Goal: Navigation & Orientation: Find specific page/section

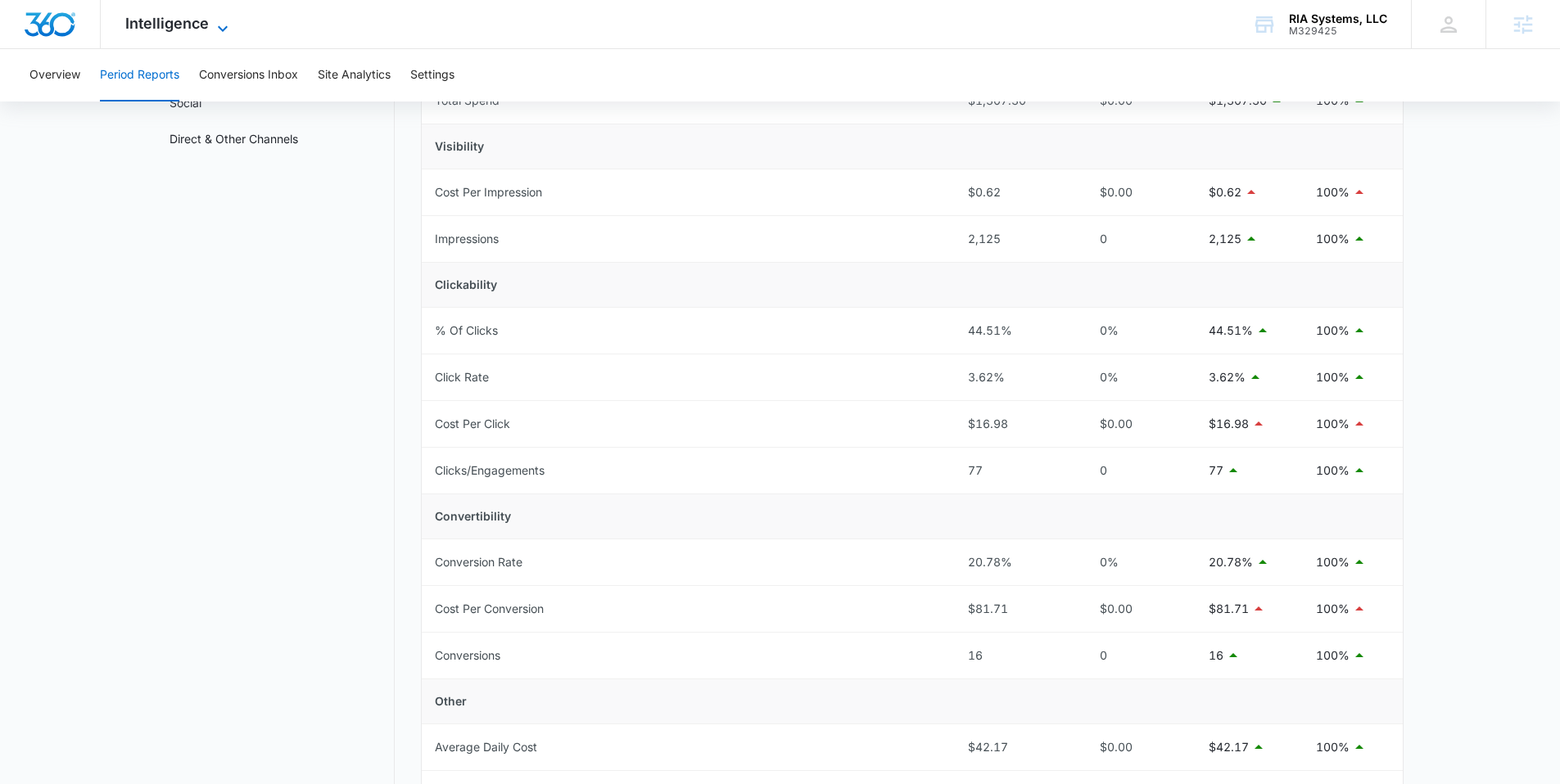
click at [178, 25] on span "Intelligence" at bounding box center [168, 23] width 84 height 17
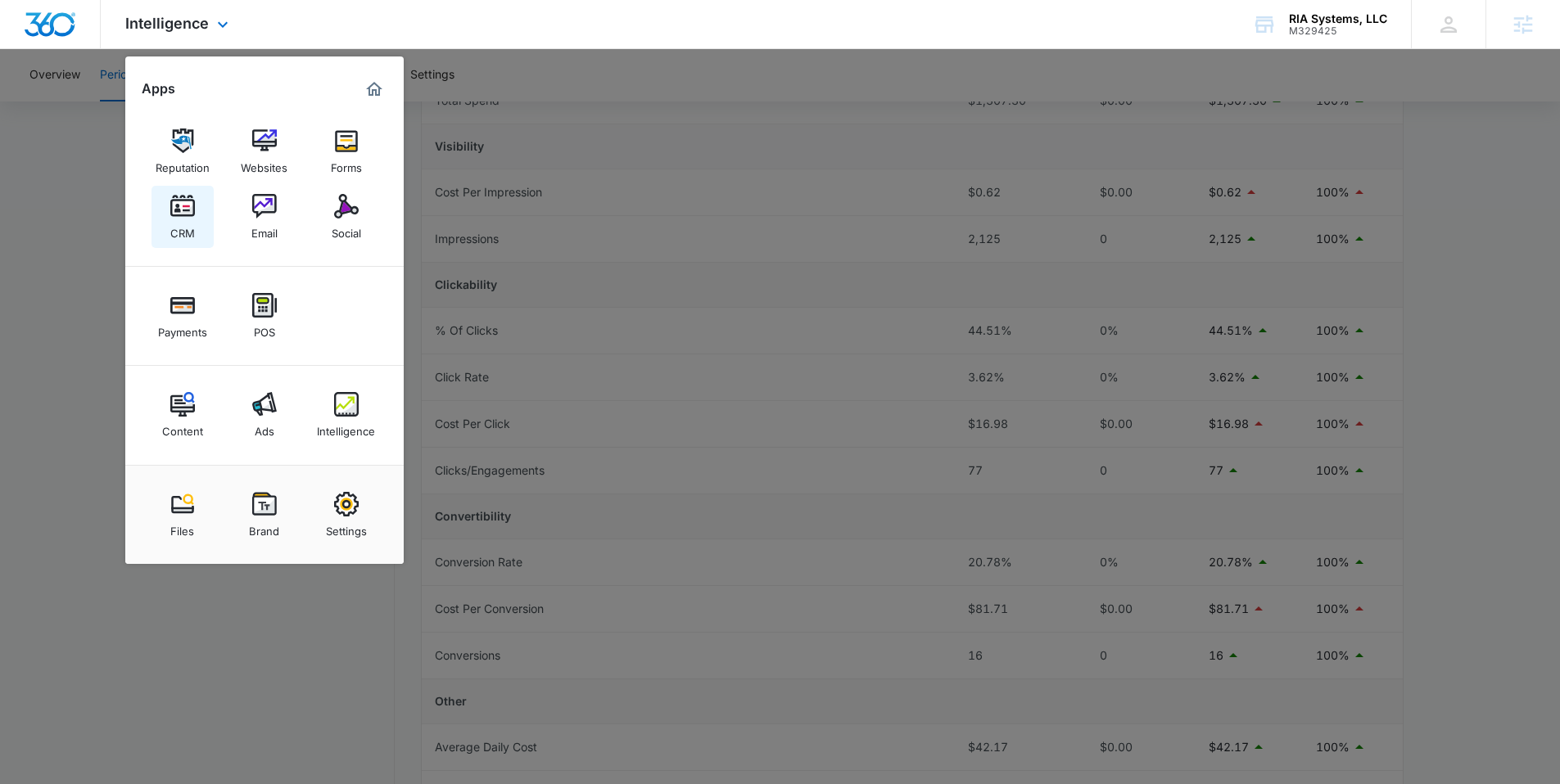
click at [196, 208] on link "CRM" at bounding box center [183, 217] width 62 height 62
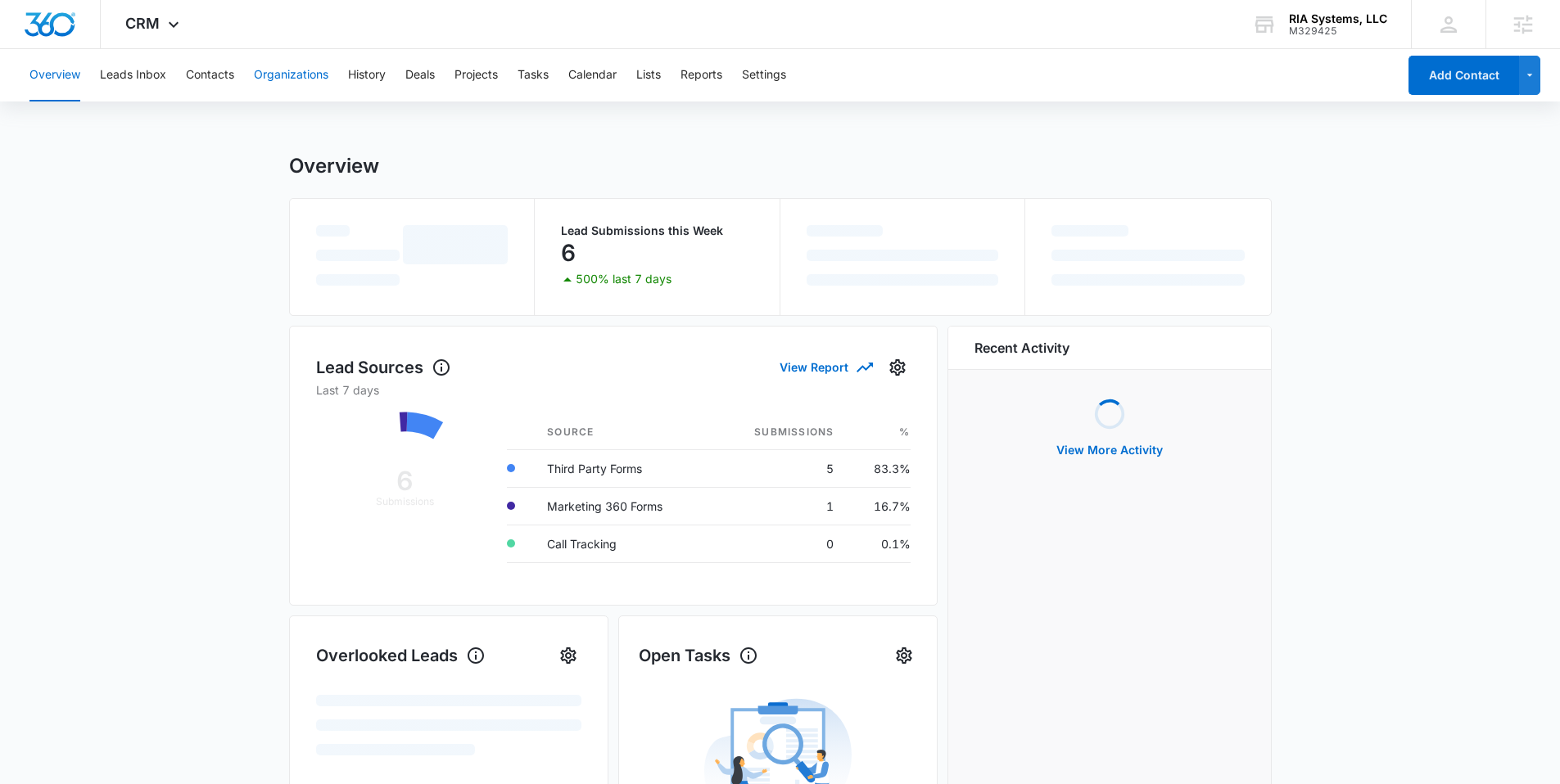
click at [297, 74] on button "Organizations" at bounding box center [291, 75] width 75 height 53
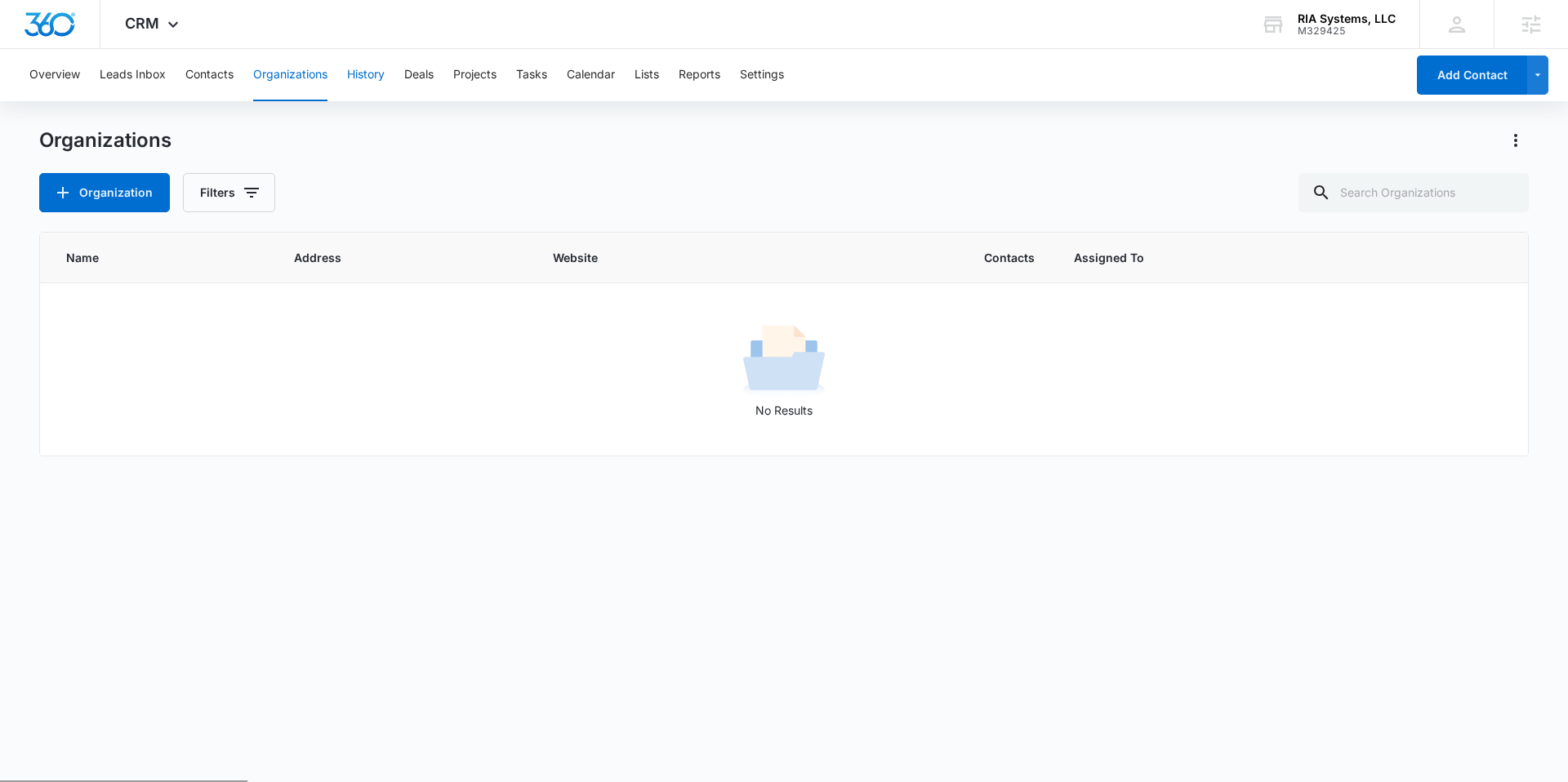
click at [352, 70] on button "History" at bounding box center [365, 75] width 37 height 52
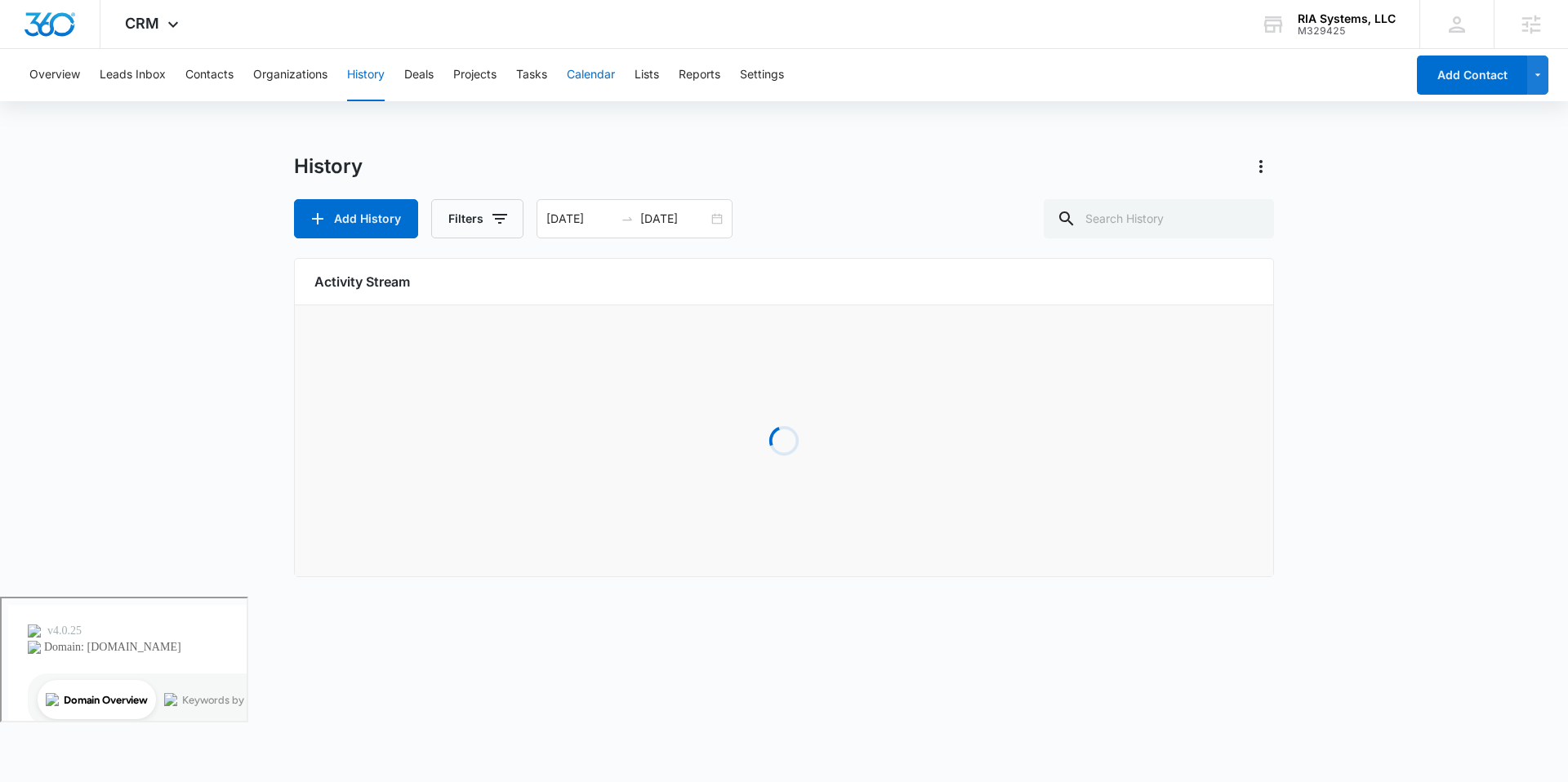
click at [576, 70] on button "Calendar" at bounding box center [591, 75] width 48 height 52
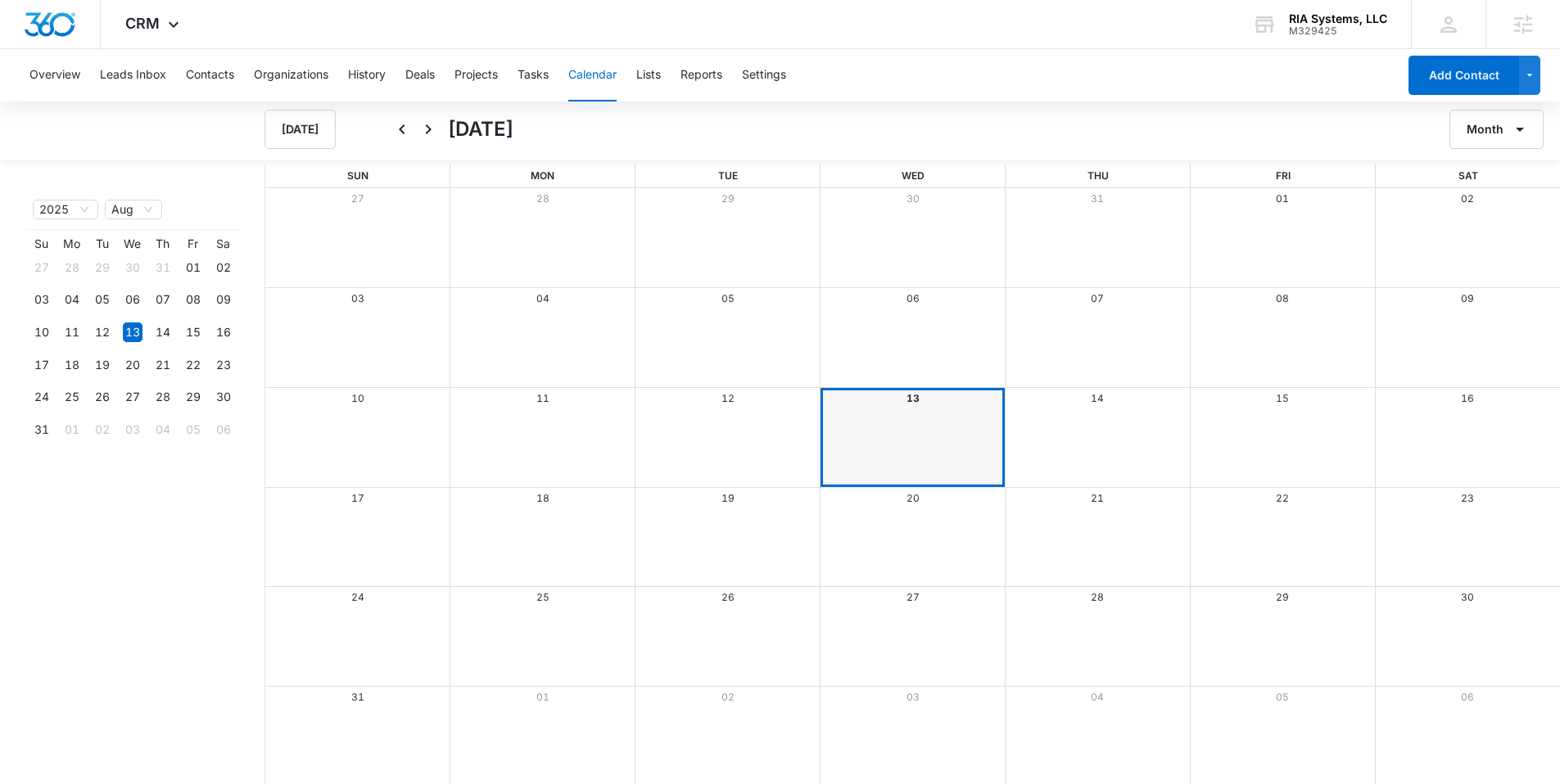
click at [851, 444] on div "Month View" at bounding box center [913, 437] width 185 height 99
click at [1481, 78] on button "Add Contact" at bounding box center [1464, 75] width 111 height 39
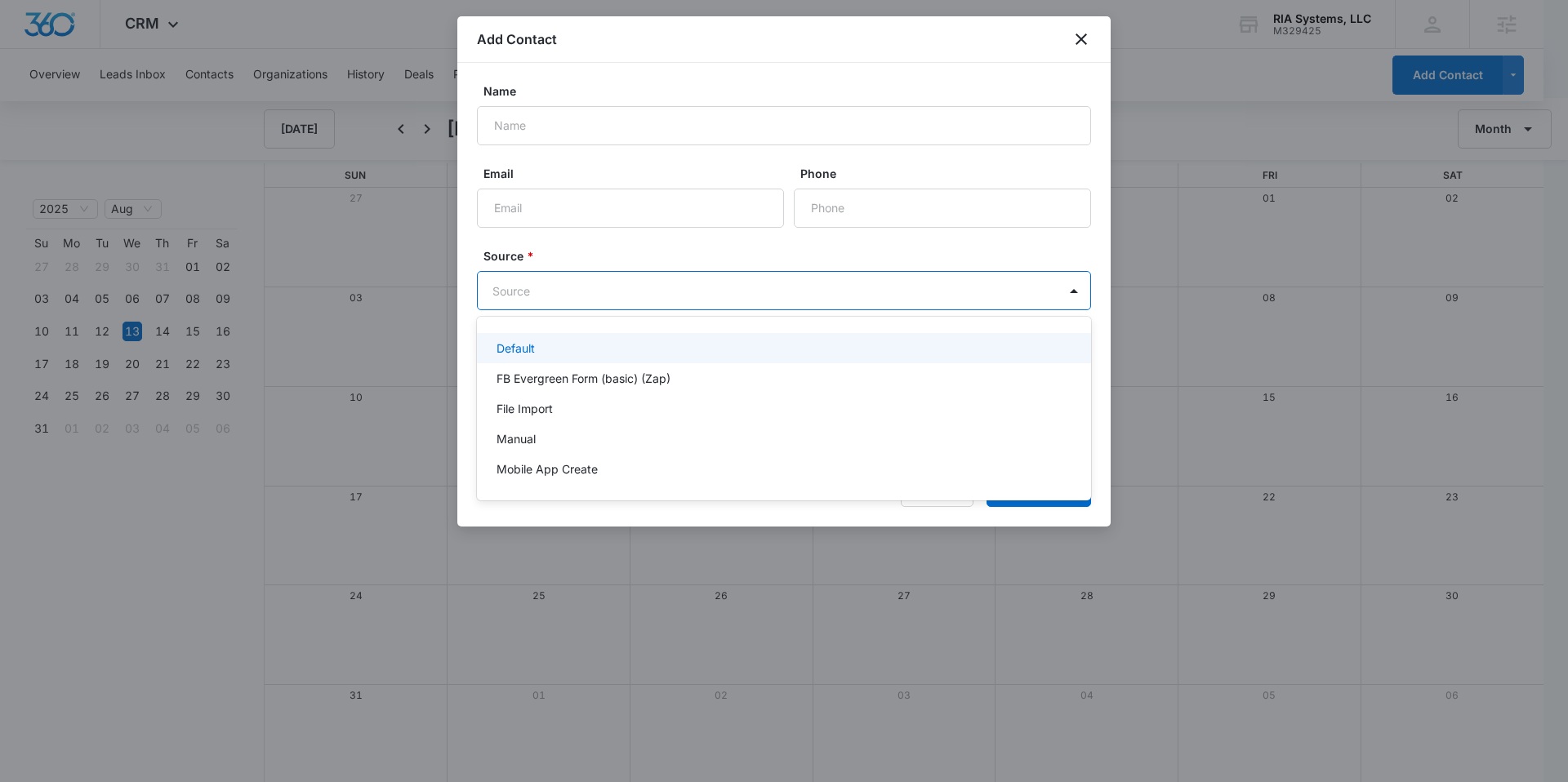
click at [642, 290] on body "CRM Apps Reputation Websites Forms CRM Email Social Payments POS Content Ads In…" at bounding box center [784, 391] width 1568 height 782
click at [1075, 36] on div at bounding box center [784, 391] width 1568 height 782
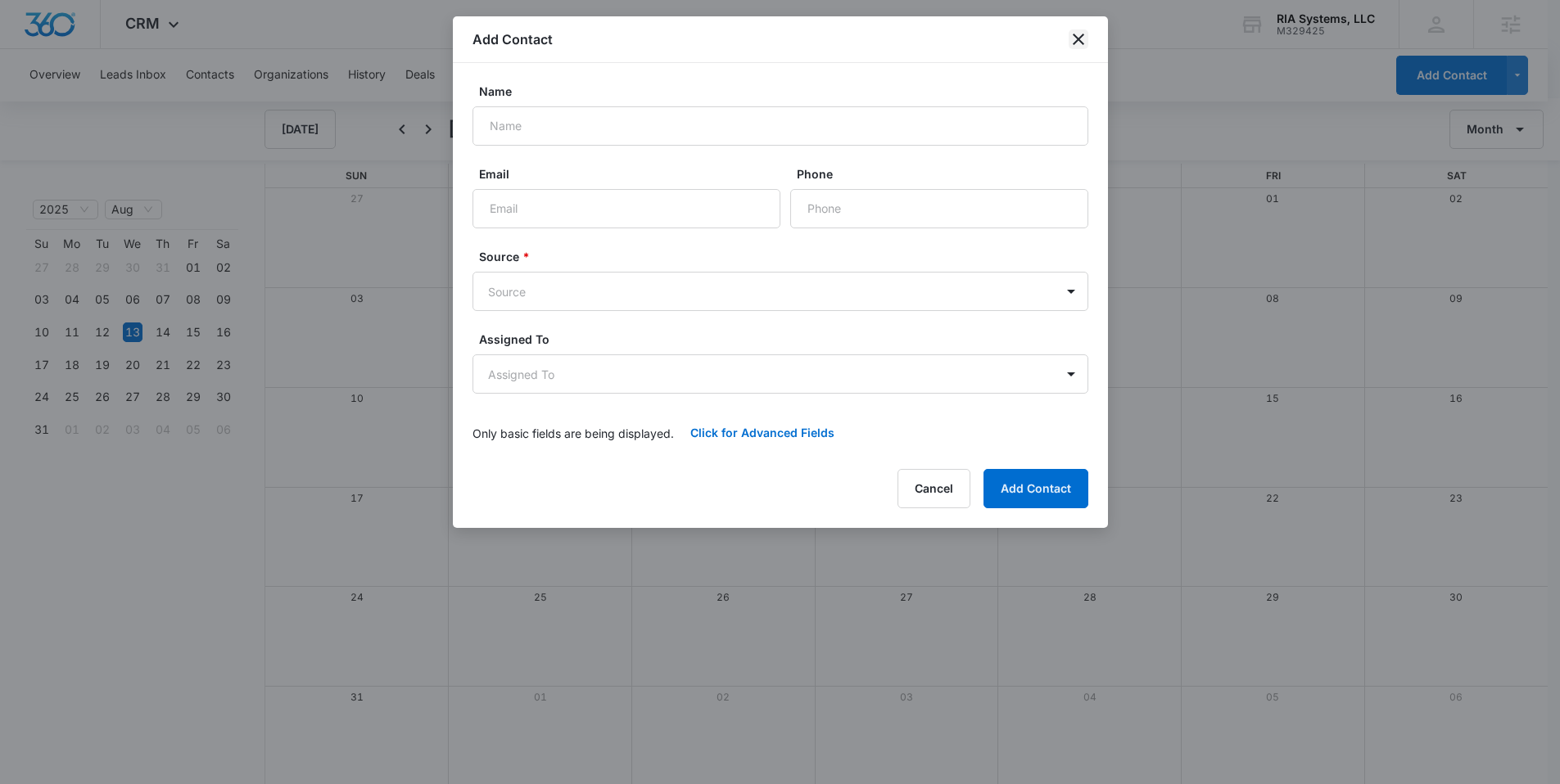
click at [1080, 43] on icon "close" at bounding box center [1079, 39] width 20 height 20
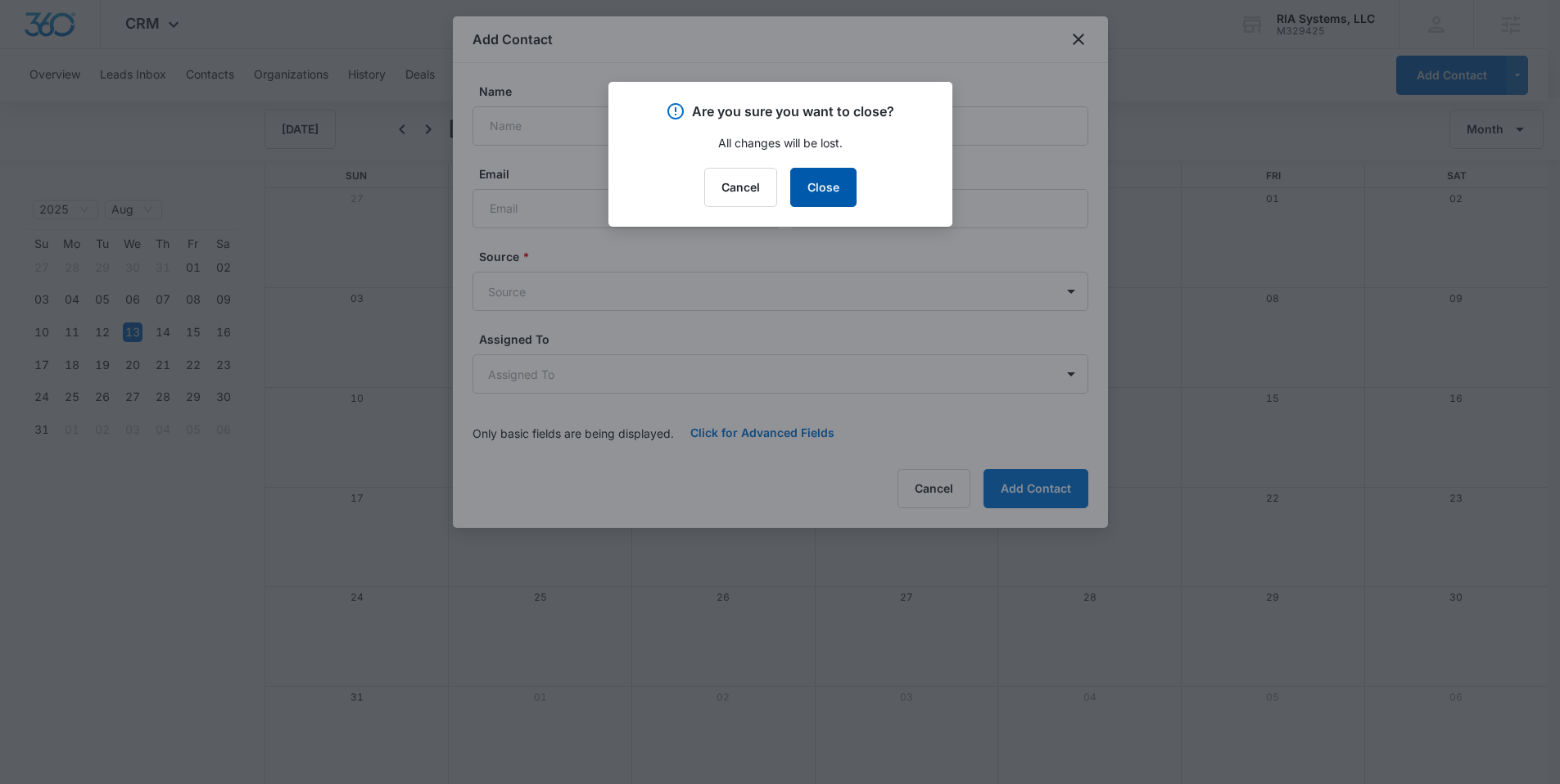
click at [828, 192] on button "Close" at bounding box center [824, 187] width 66 height 39
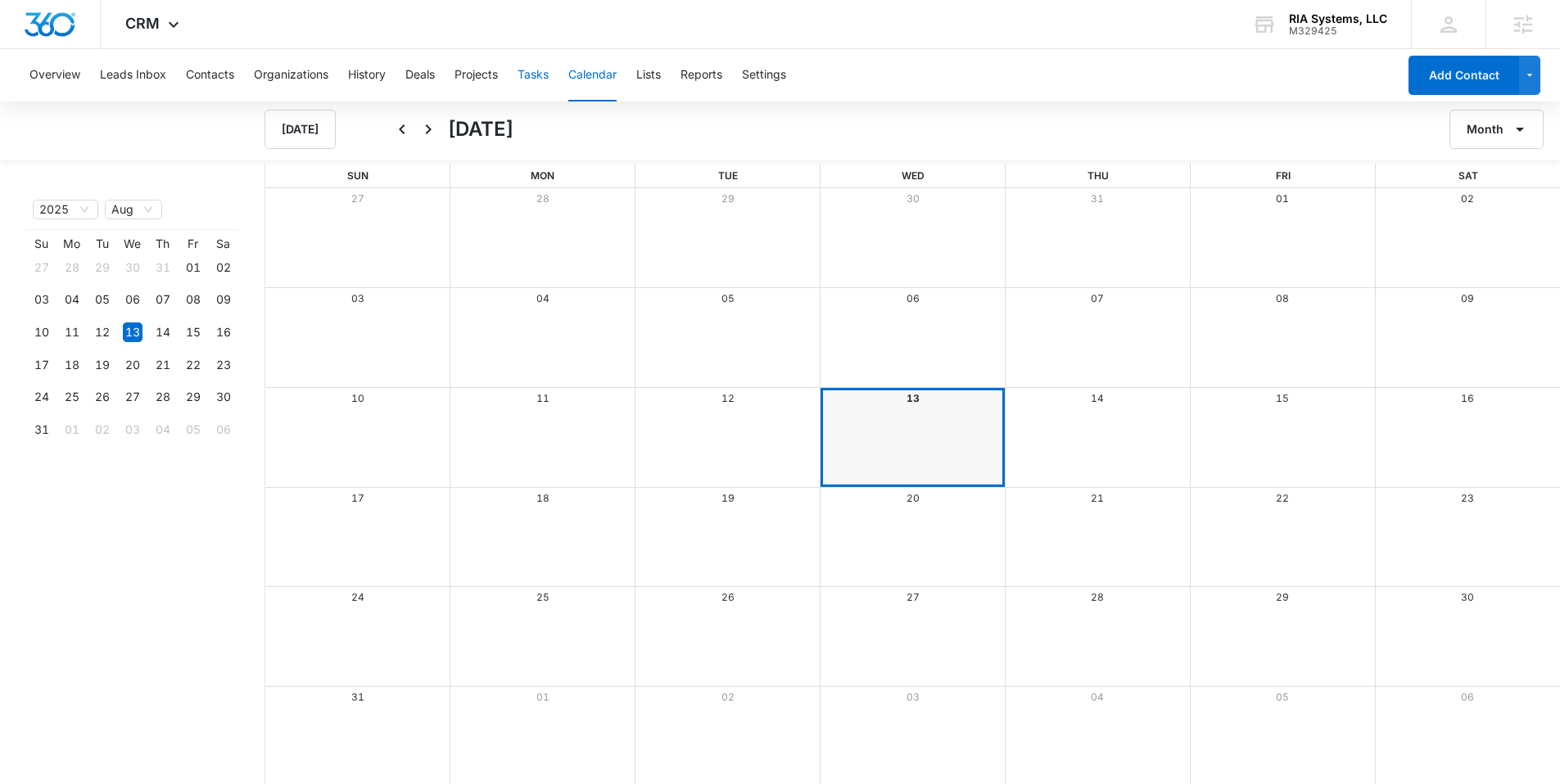
click at [523, 79] on button "Tasks" at bounding box center [533, 75] width 31 height 53
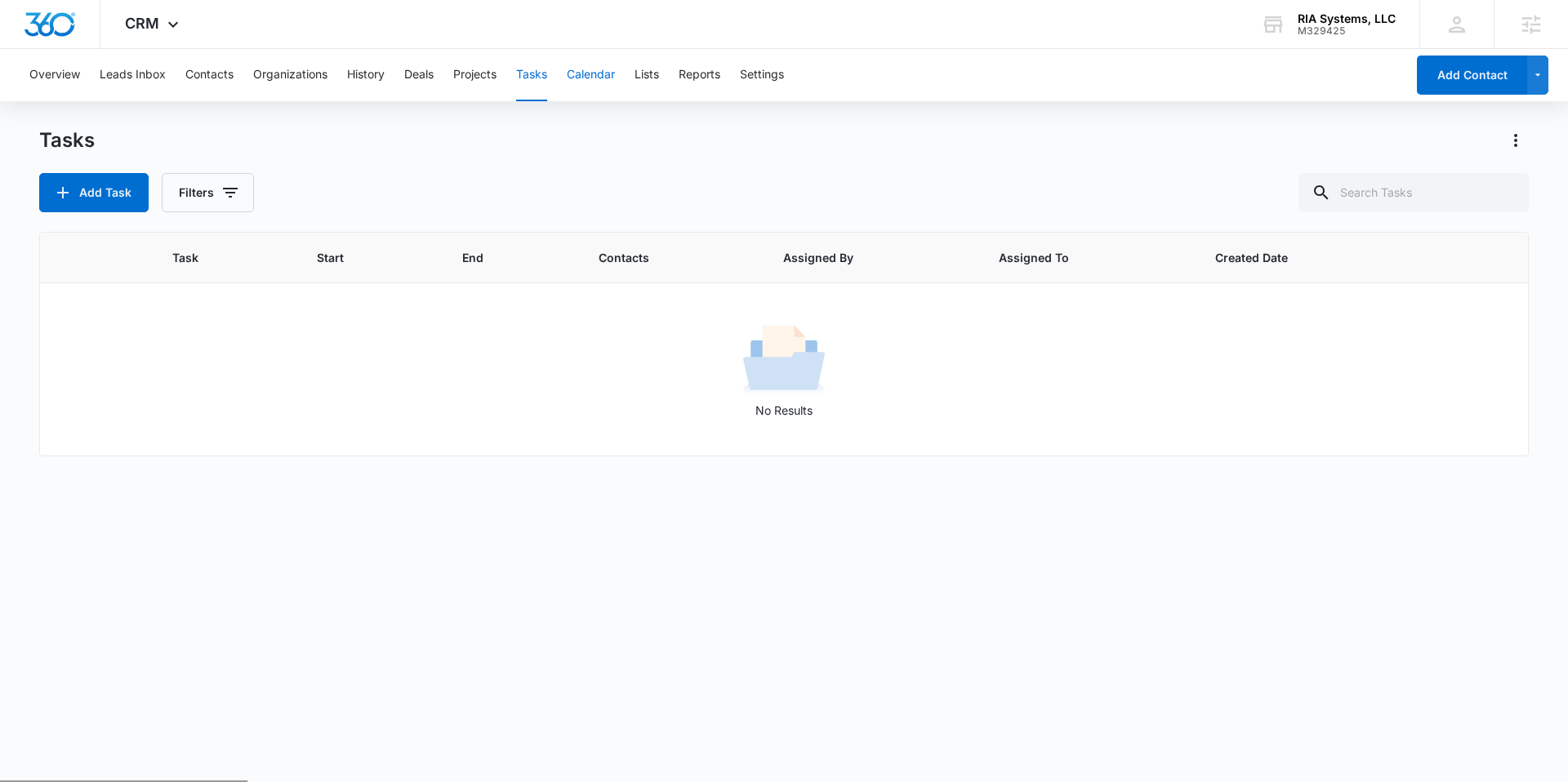
click at [592, 76] on button "Calendar" at bounding box center [591, 75] width 48 height 52
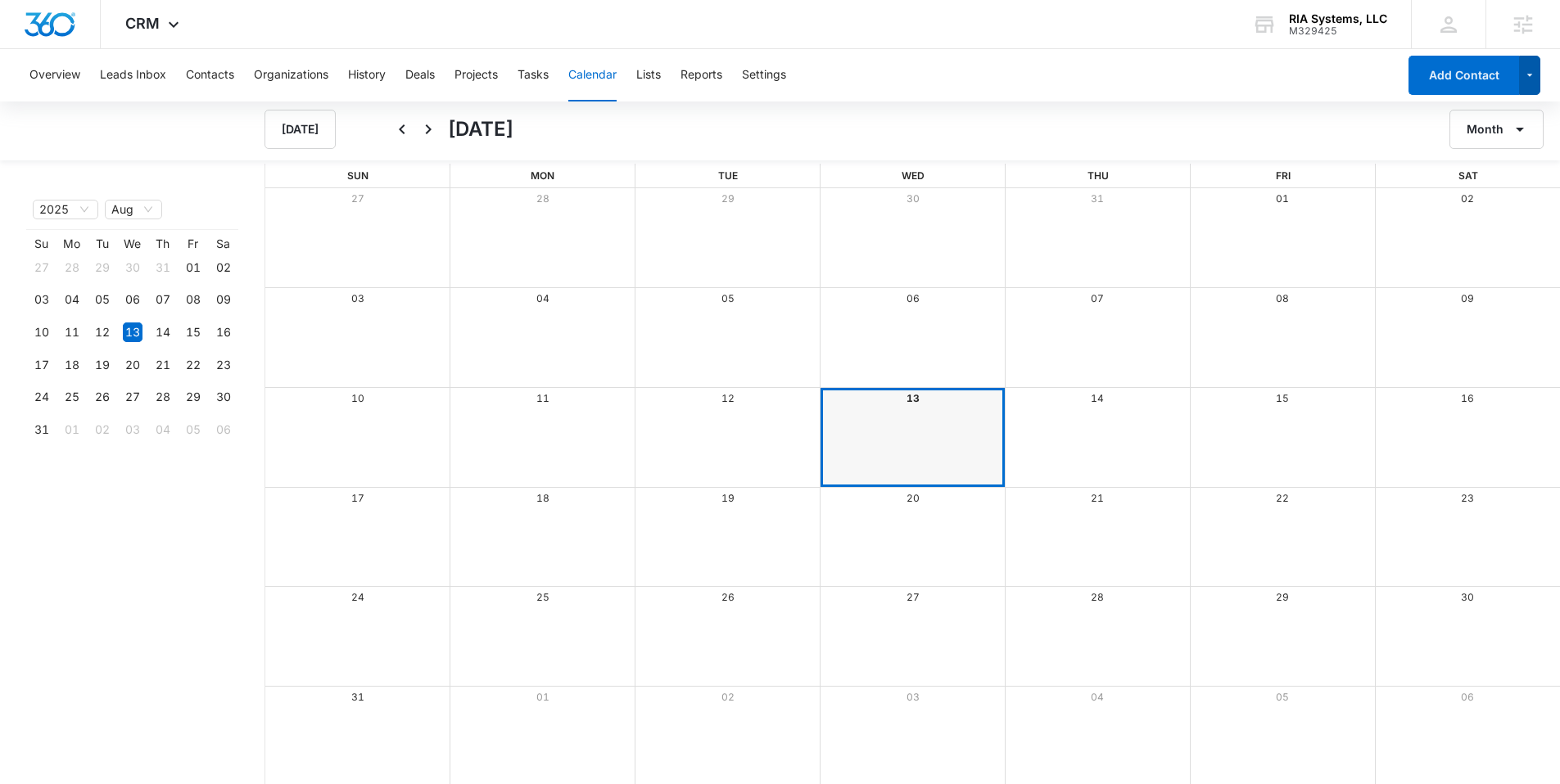
click at [1527, 76] on icon "button" at bounding box center [1531, 75] width 14 height 20
